Goal: Find specific page/section: Find specific page/section

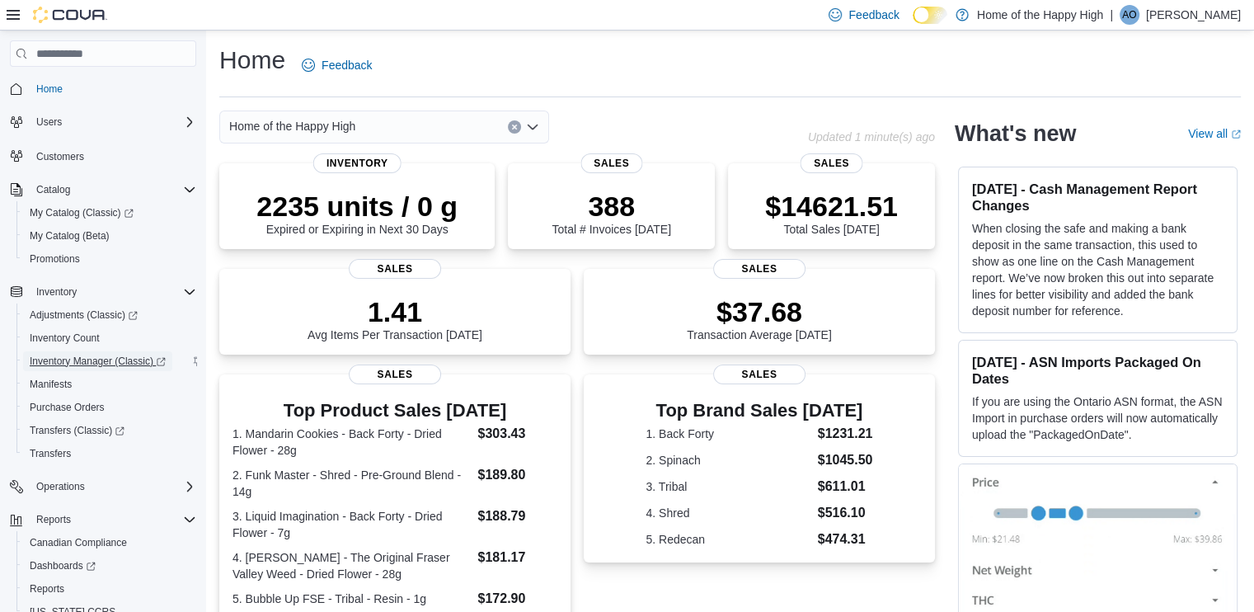
click at [73, 357] on span "Inventory Manager (Classic)" at bounding box center [98, 361] width 136 height 13
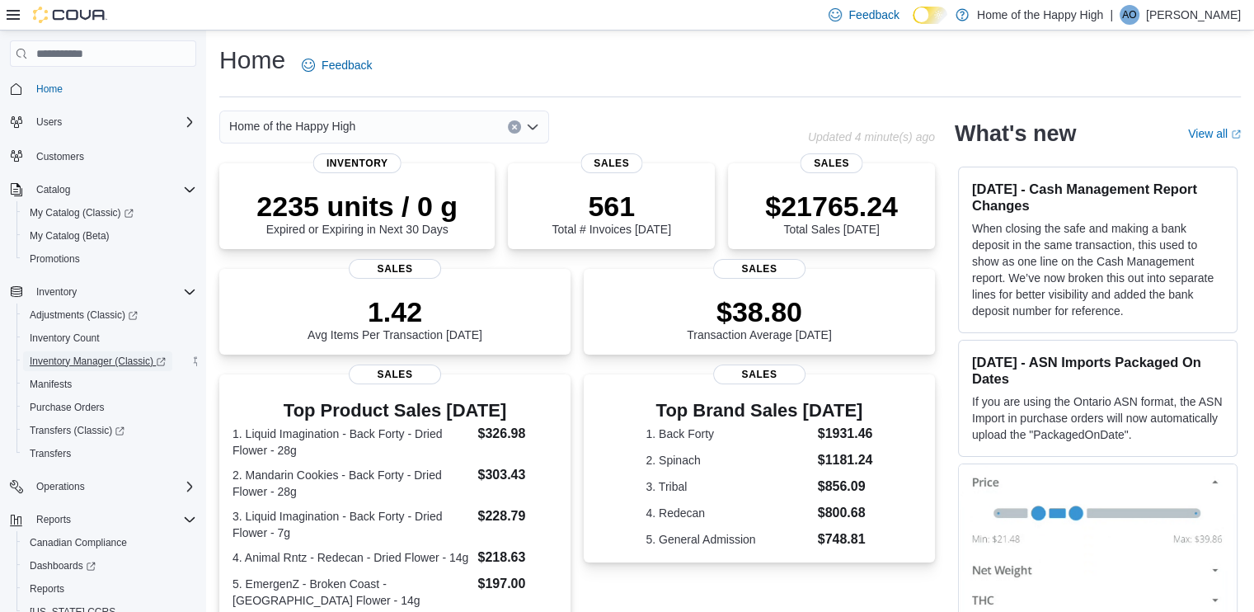
click at [92, 357] on span "Inventory Manager (Classic)" at bounding box center [98, 361] width 136 height 13
click at [77, 355] on span "Inventory Manager (Classic)" at bounding box center [98, 361] width 136 height 13
